Goal: Information Seeking & Learning: Learn about a topic

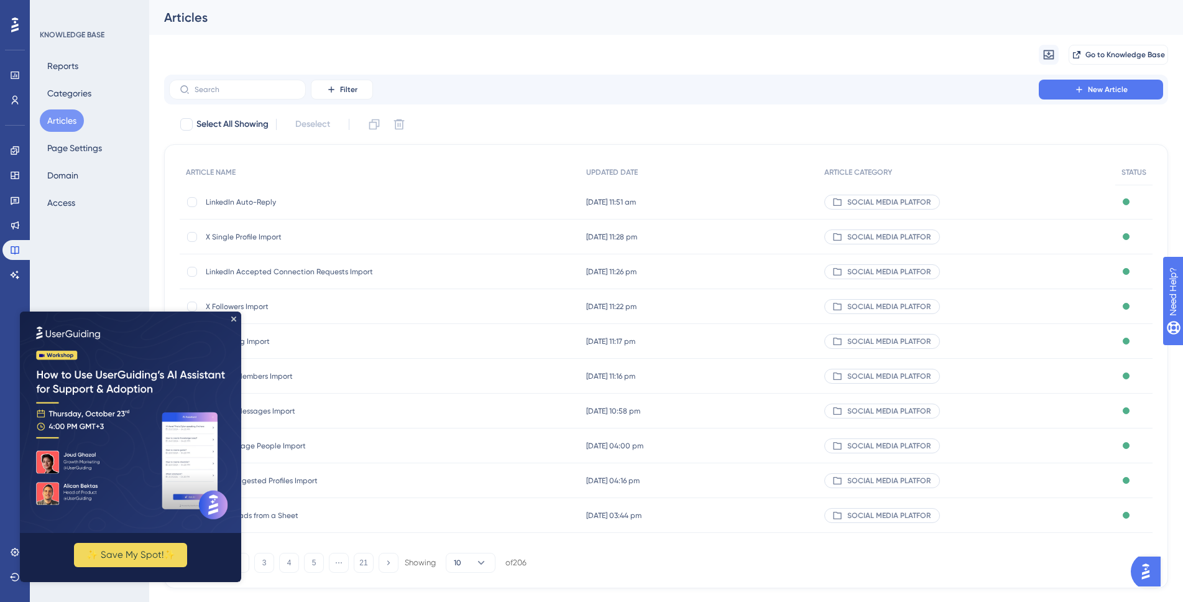
click at [520, 134] on div "Select All Showing Deselect ARTICLE NAME UPDATED DATE ARTICLE CATEGORY STATUS L…" at bounding box center [666, 351] width 1004 height 474
click at [233, 319] on icon "Close Preview" at bounding box center [233, 318] width 5 height 5
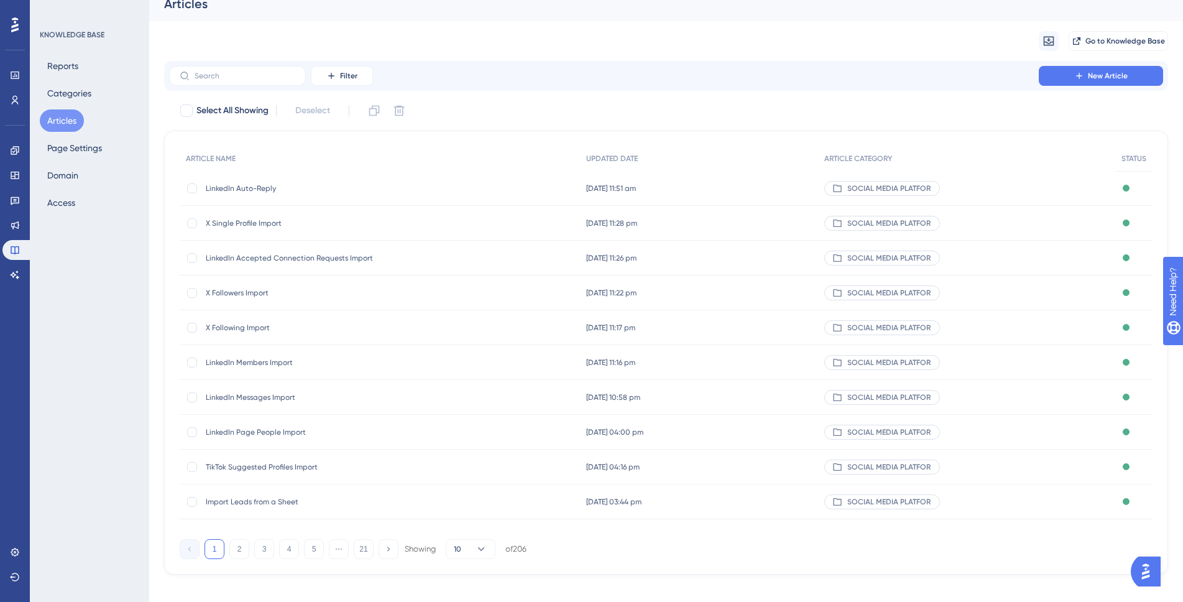
scroll to position [26, 0]
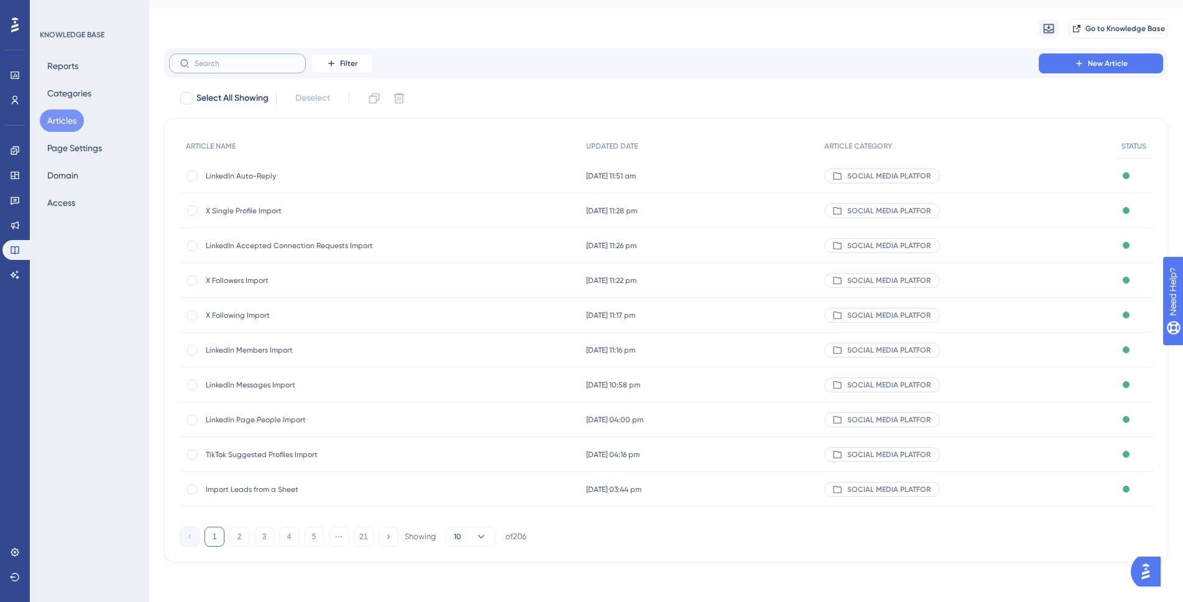
click at [247, 65] on input "text" at bounding box center [245, 63] width 101 height 9
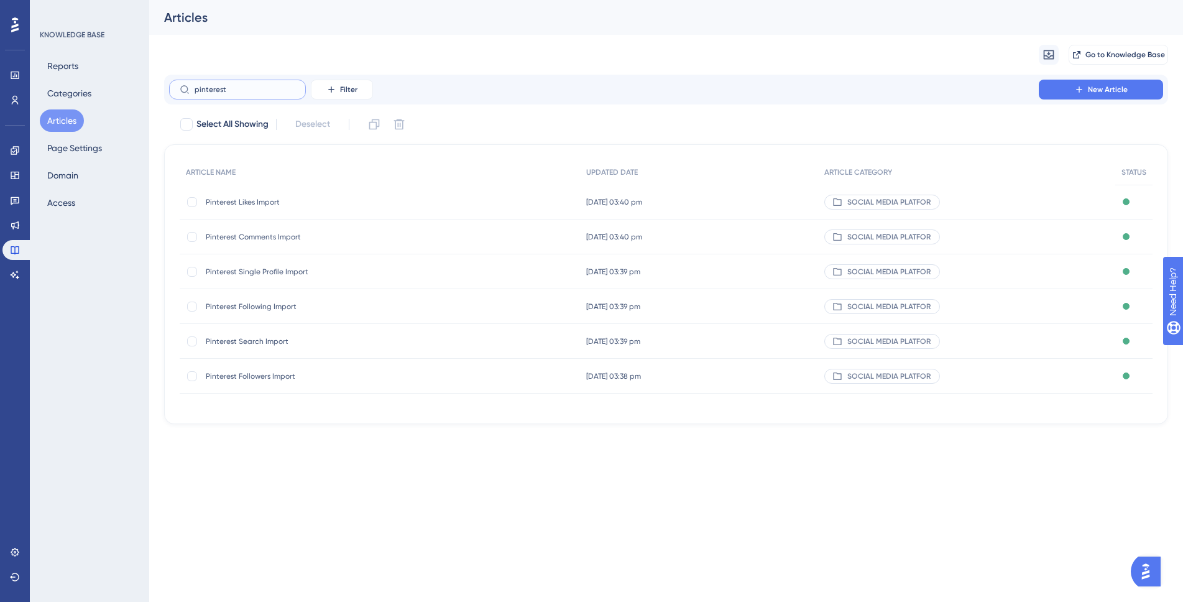
type input "pinterest"
click at [272, 375] on span "Pinterest Followers Import" at bounding box center [305, 376] width 199 height 10
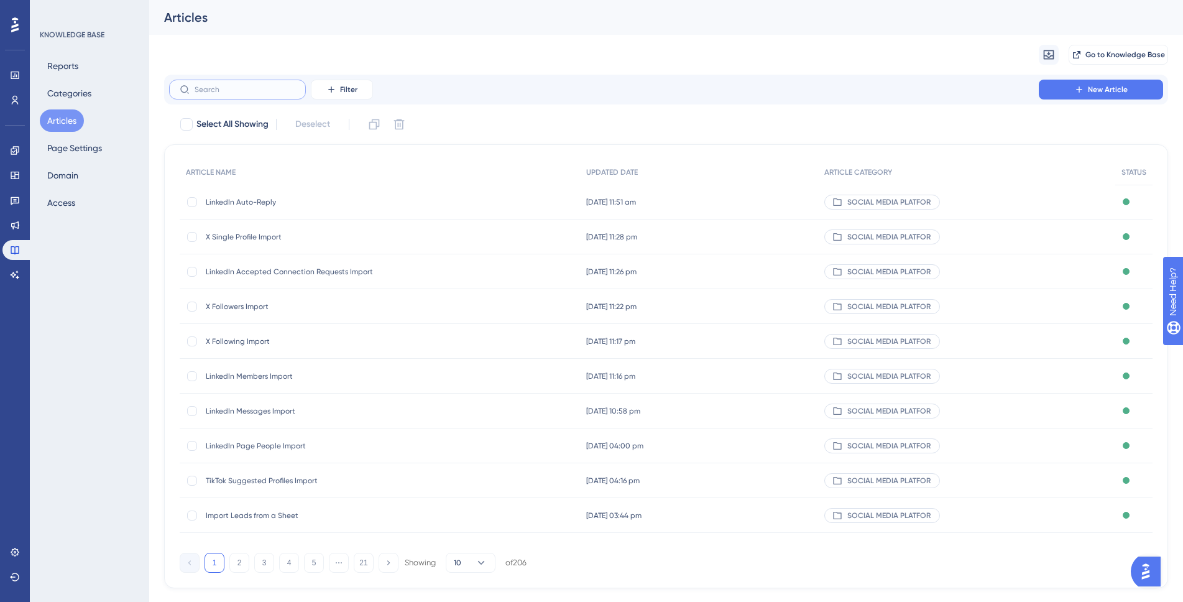
click at [233, 90] on input "text" at bounding box center [245, 89] width 101 height 9
type input "TikTok"
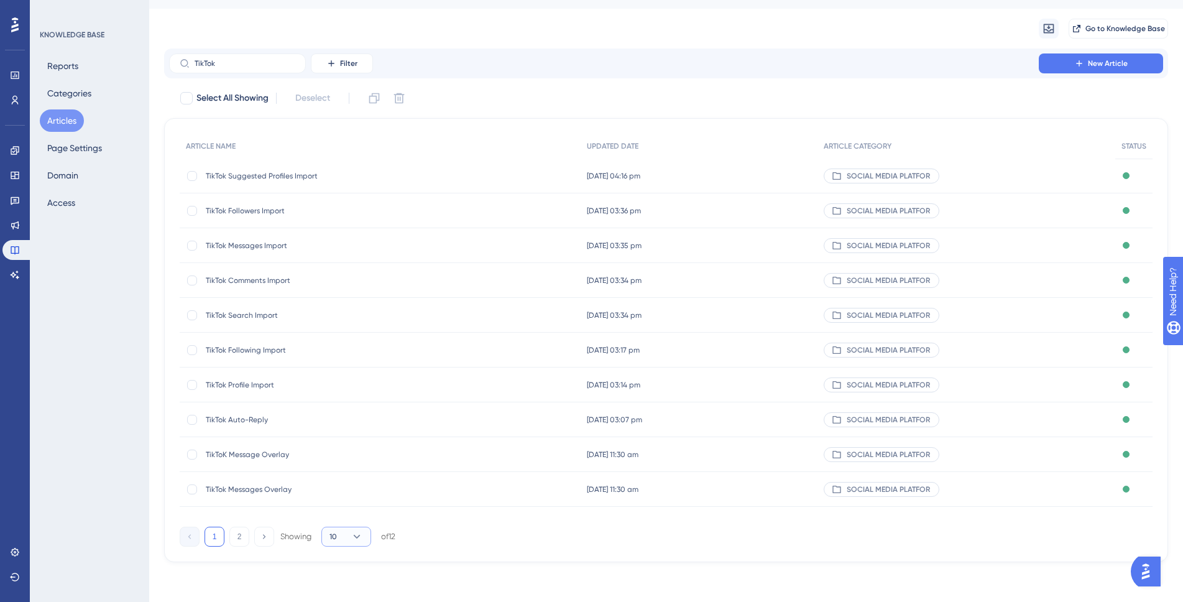
click at [349, 528] on button "10" at bounding box center [346, 536] width 50 height 20
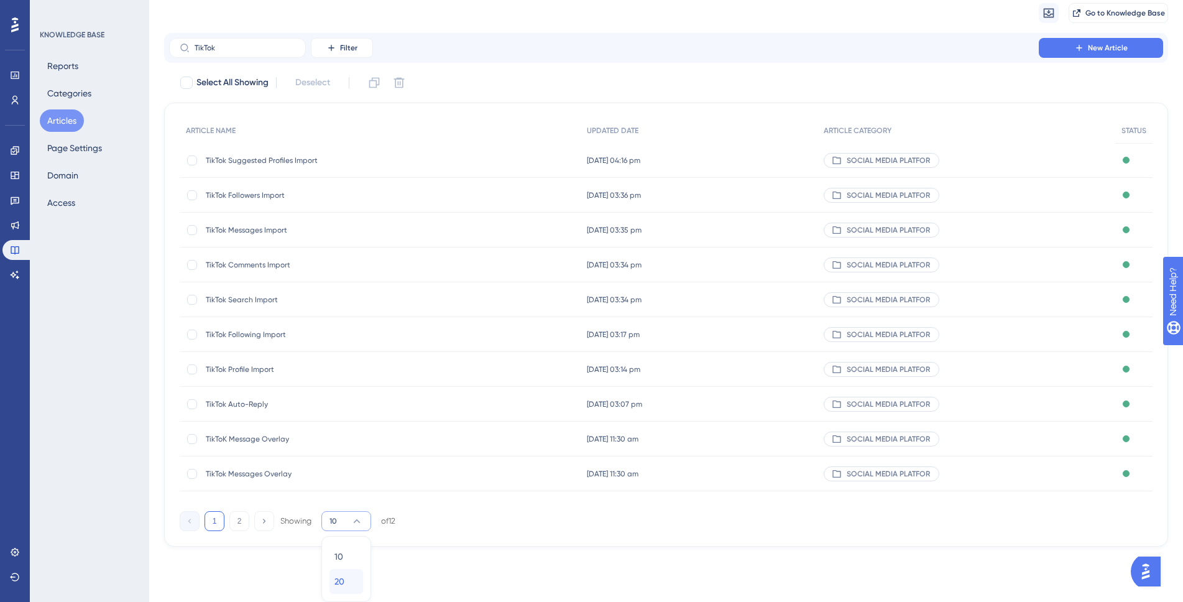
click at [349, 578] on div "20 20" at bounding box center [346, 581] width 24 height 25
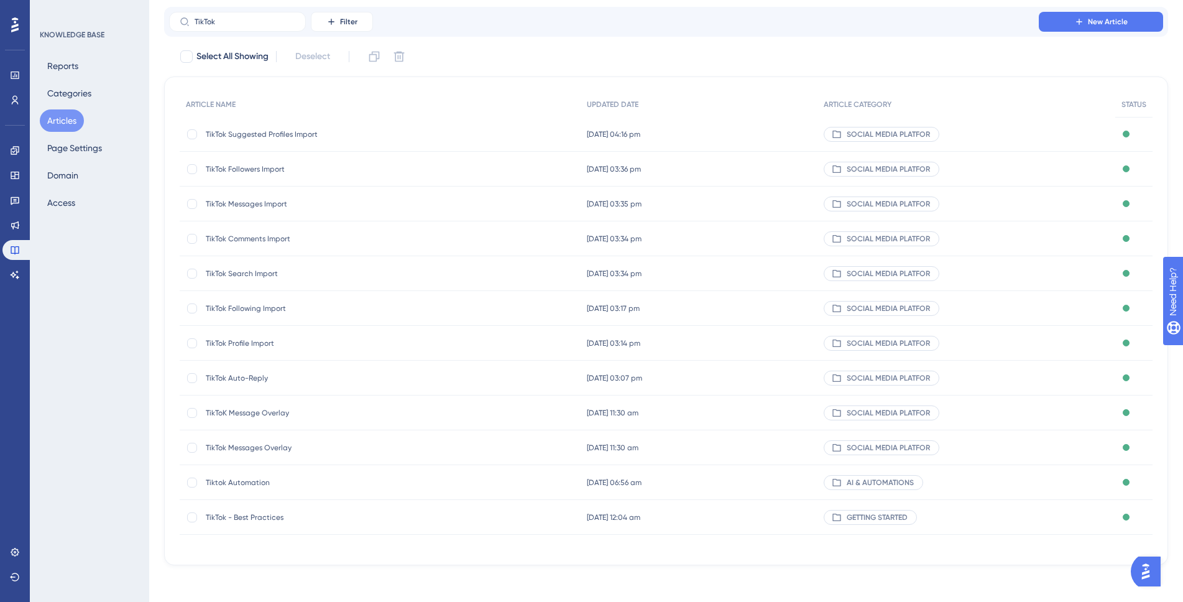
scroll to position [71, 0]
click at [283, 443] on span "TikTok Messages Overlay" at bounding box center [305, 444] width 199 height 10
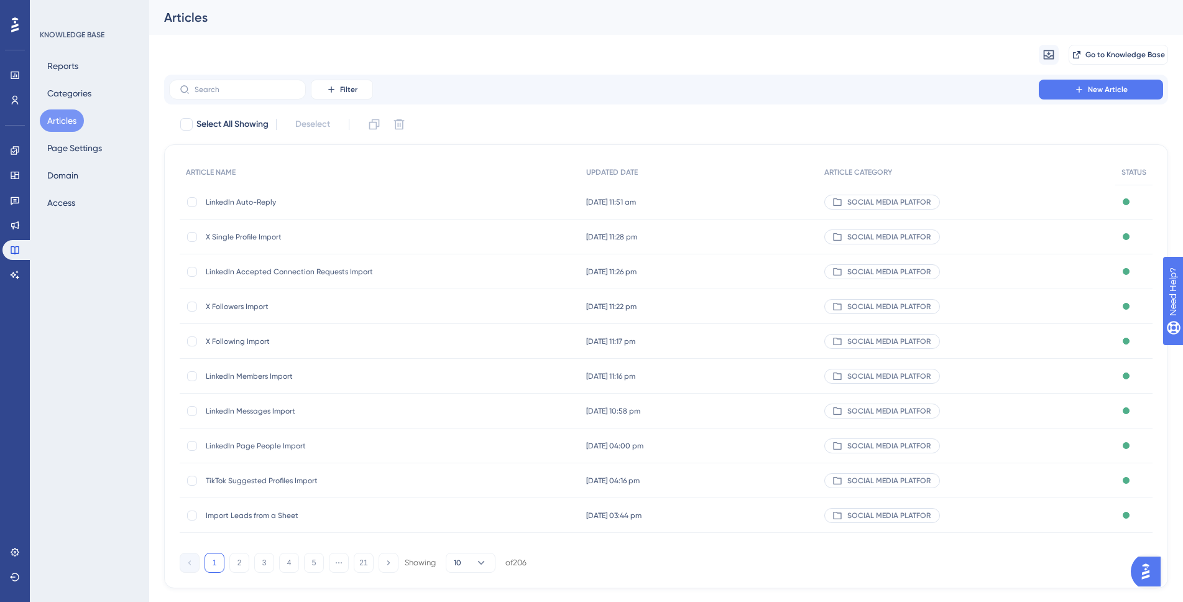
scroll to position [26, 0]
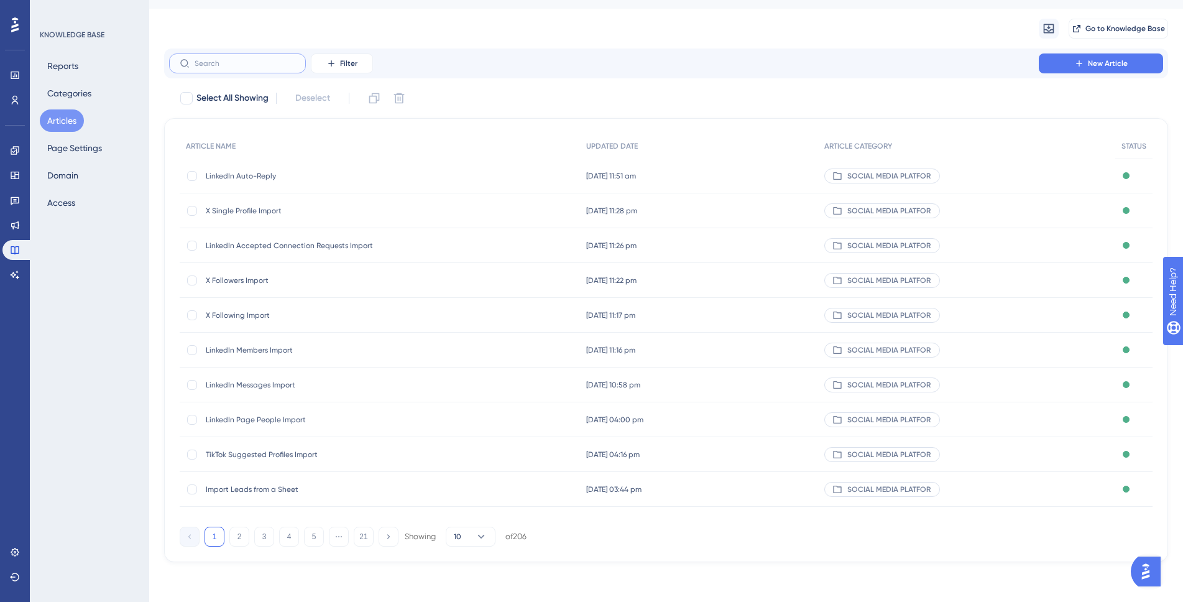
click at [274, 67] on input "text" at bounding box center [245, 63] width 101 height 9
type input "tiktok"
click at [277, 457] on span "TikToK Message Overlay" at bounding box center [305, 454] width 199 height 10
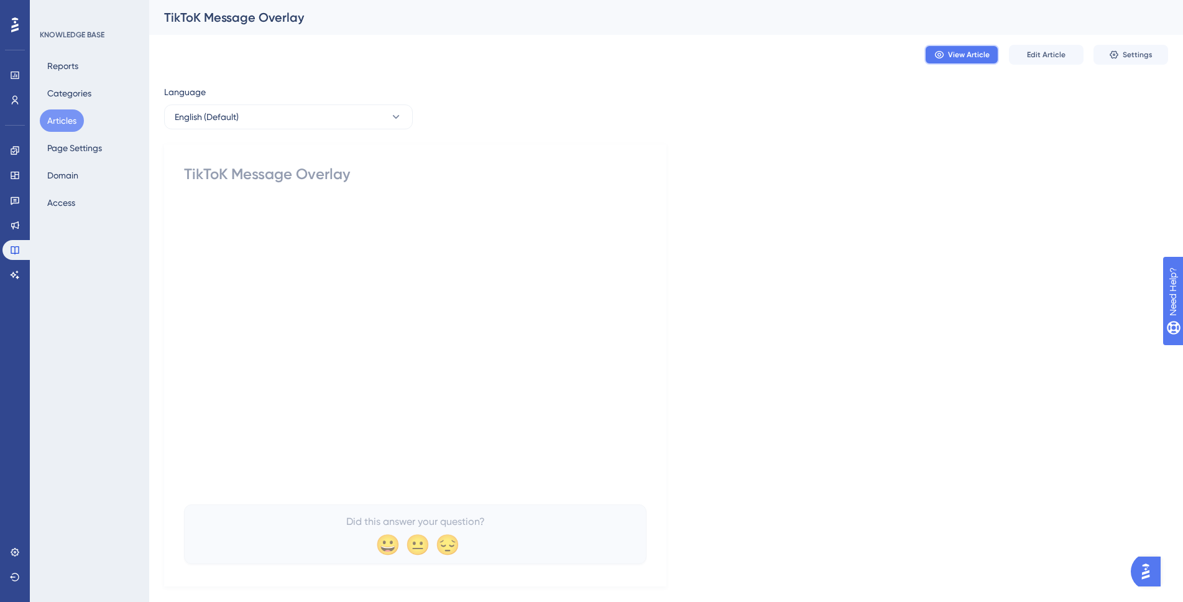
click at [940, 59] on icon at bounding box center [939, 55] width 10 height 10
